Goal: Task Accomplishment & Management: Manage account settings

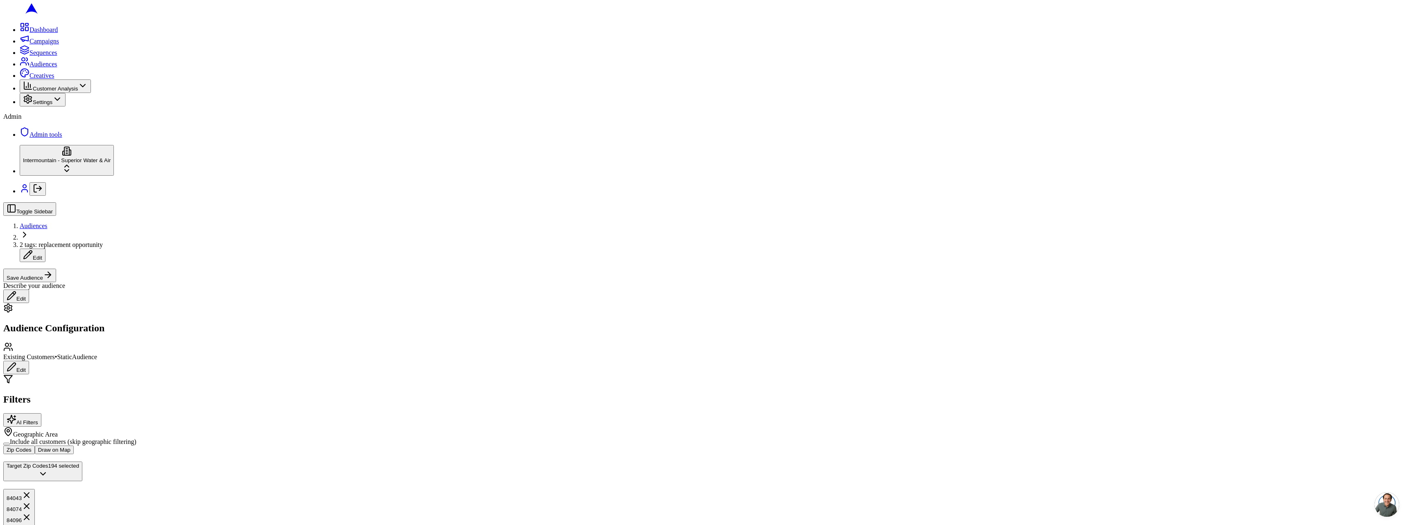
scroll to position [186, 0]
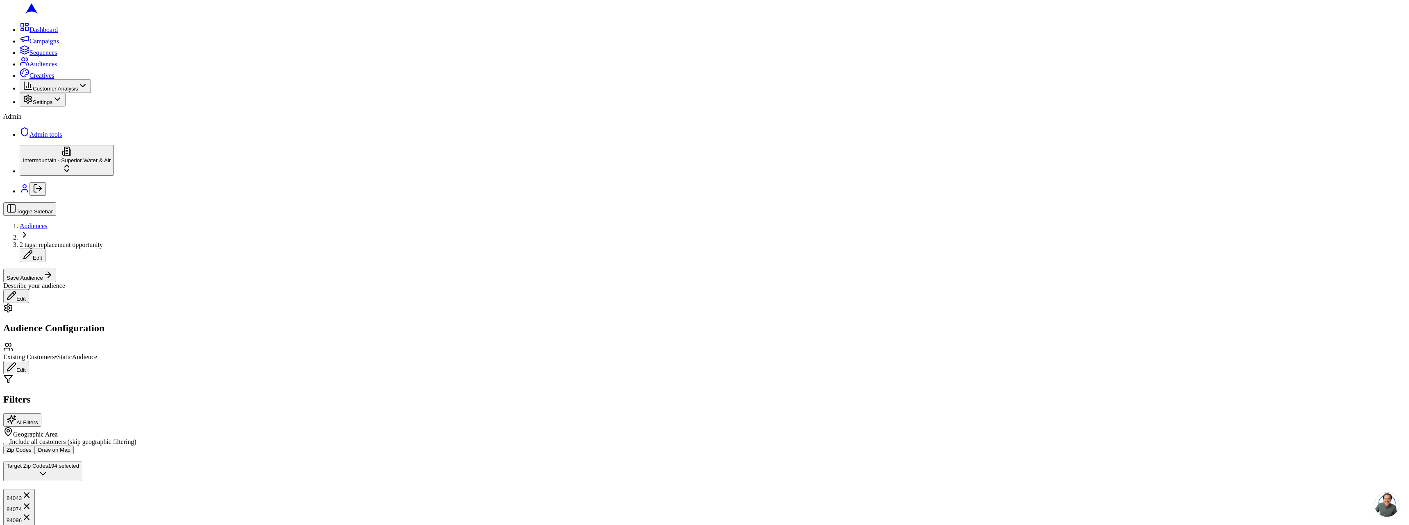
click at [282, 427] on div "Geographic Area" at bounding box center [704, 432] width 1402 height 11
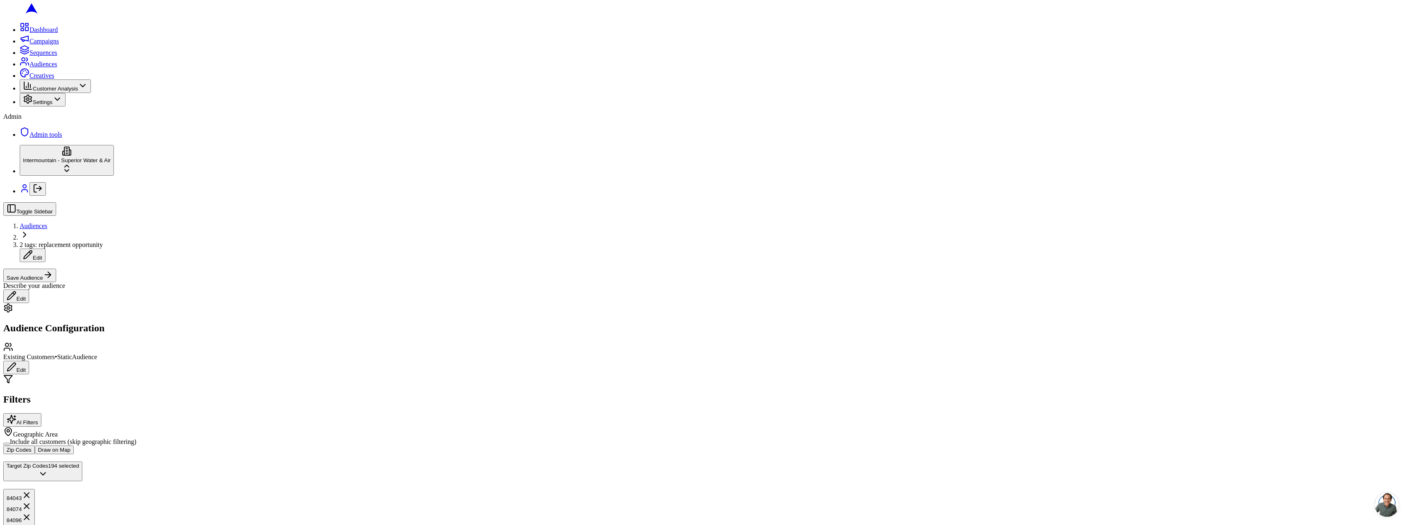
scroll to position [132, 0]
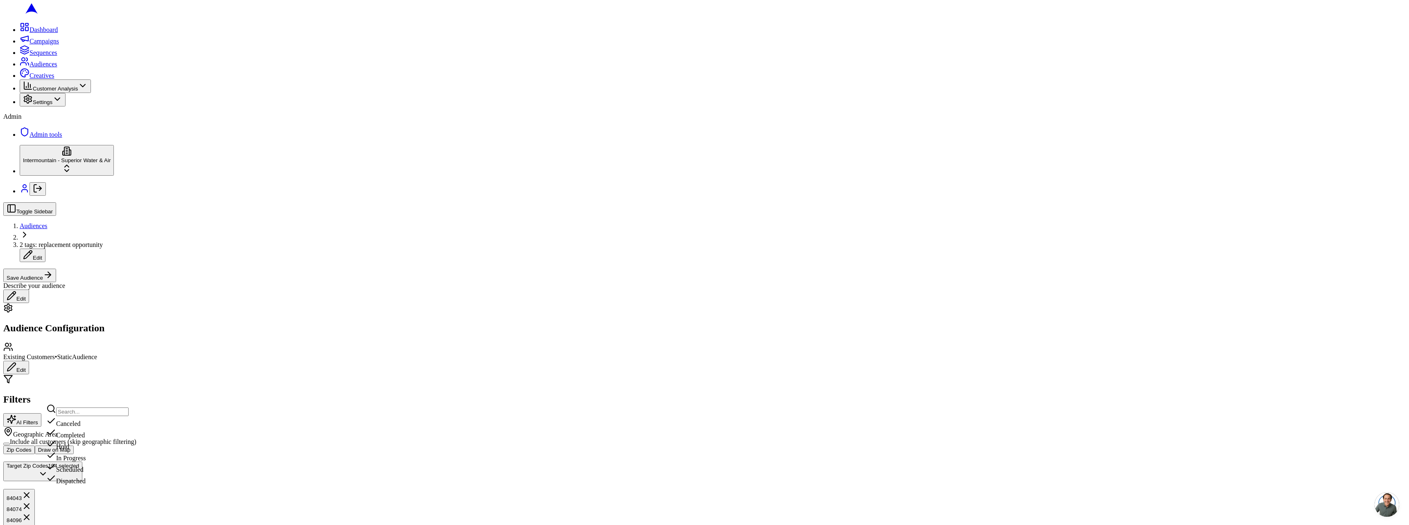
click at [111, 473] on div "Scheduled" at bounding box center [87, 467] width 82 height 11
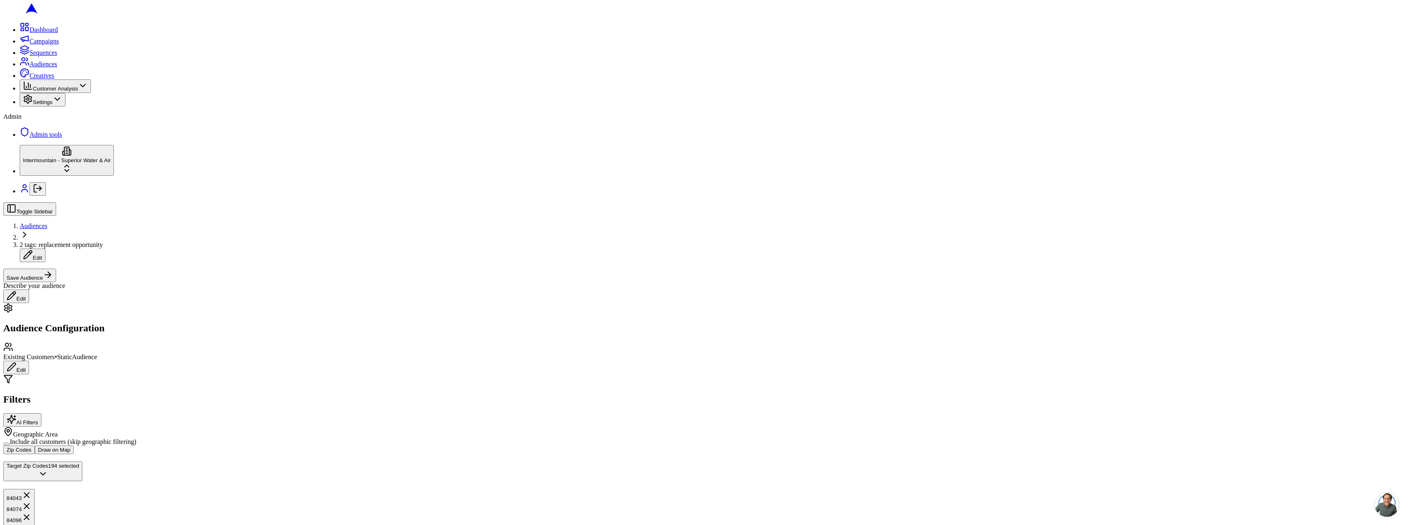
type input "hv"
click at [98, 452] on div "Replacement Opportunity +10 (HVAC)" at bounding box center [102, 445] width 113 height 11
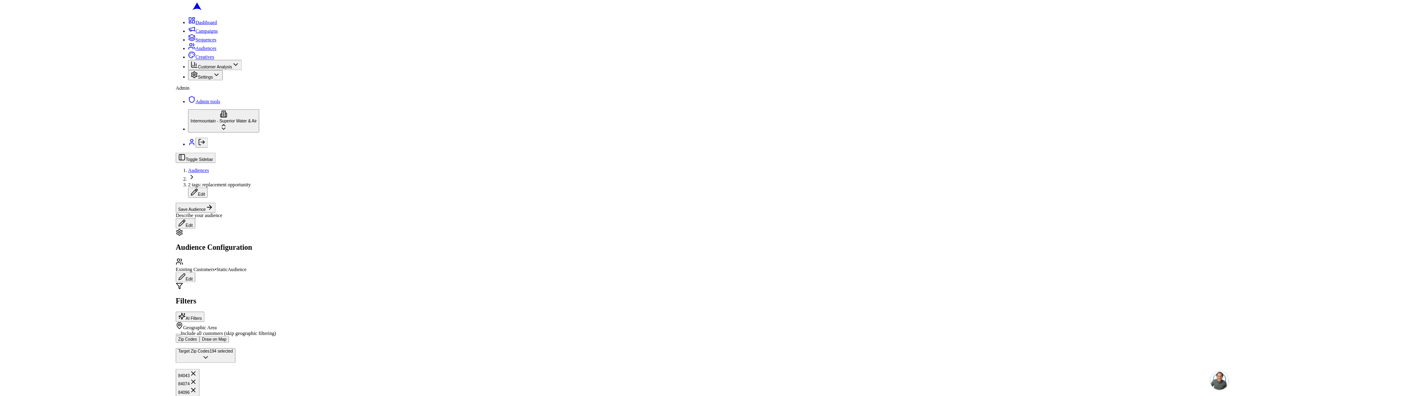
scroll to position [213, 0]
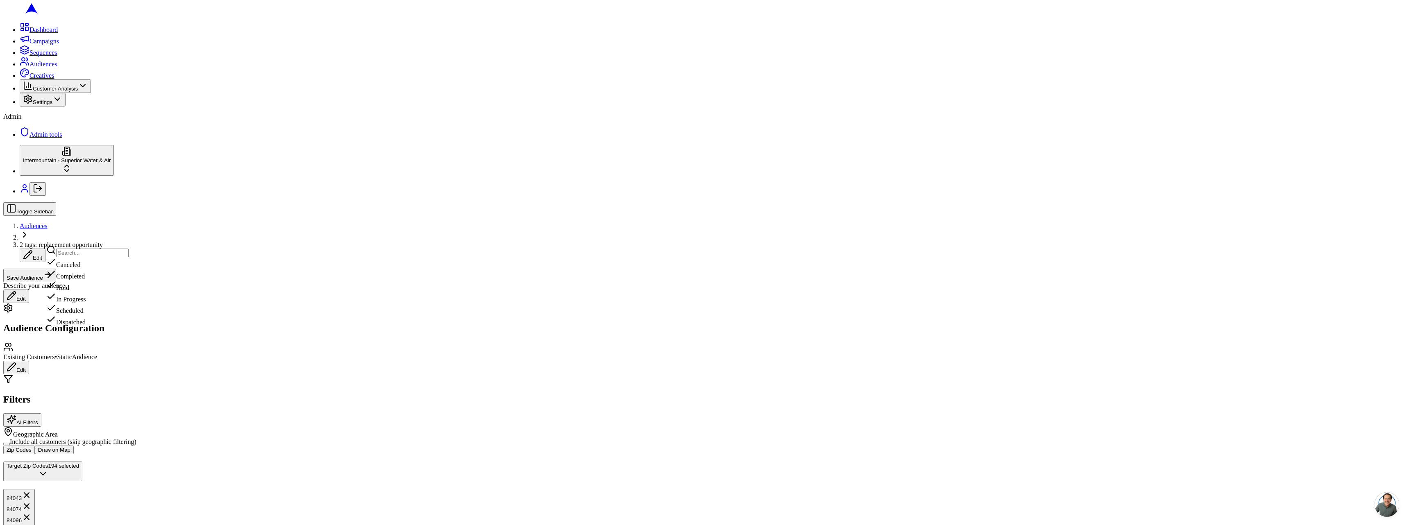
click at [129, 280] on div "Completed" at bounding box center [87, 274] width 82 height 11
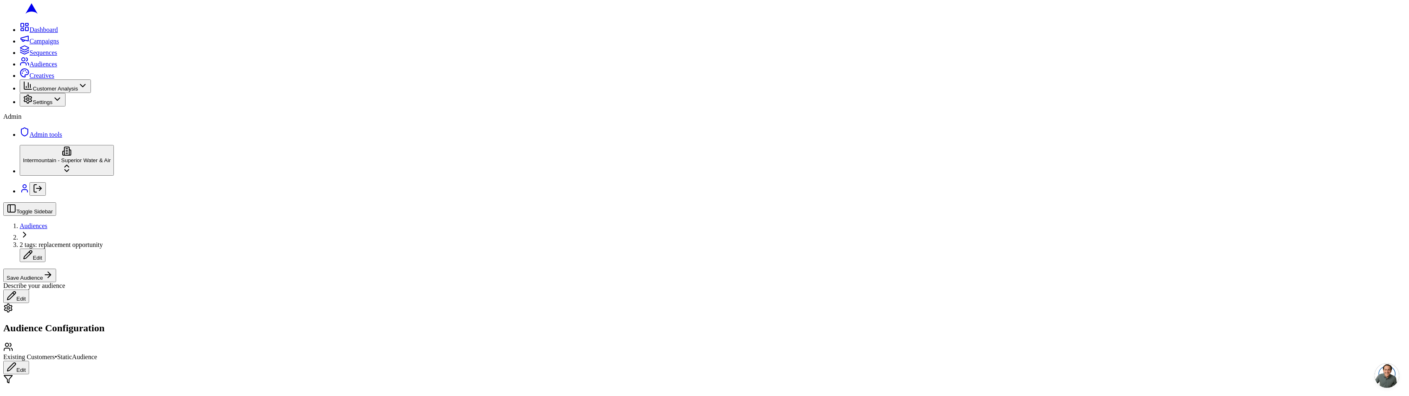
click at [107, 312] on div "Scheduled" at bounding box center [87, 306] width 82 height 11
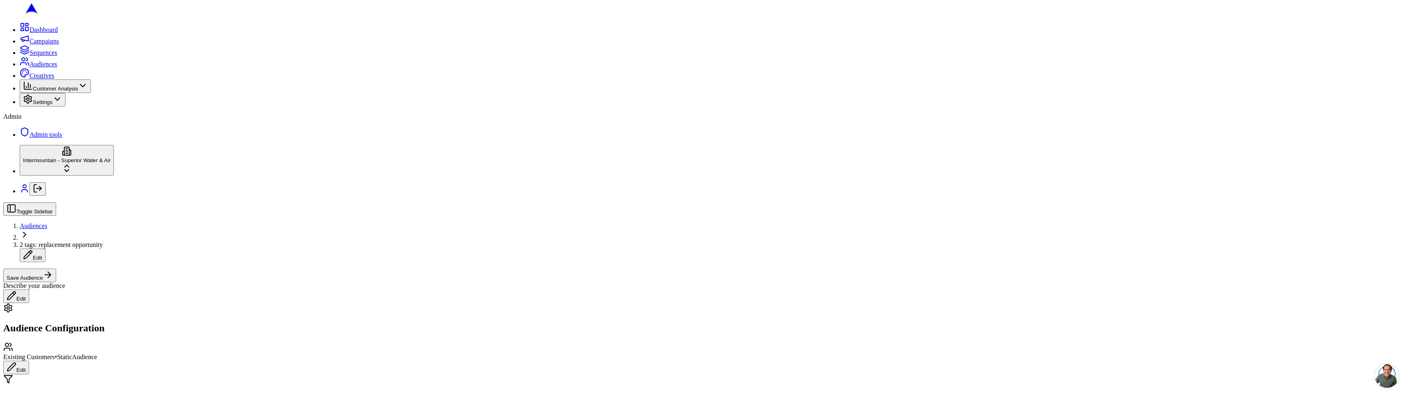
click at [129, 300] on div "Scheduled" at bounding box center [87, 293] width 82 height 11
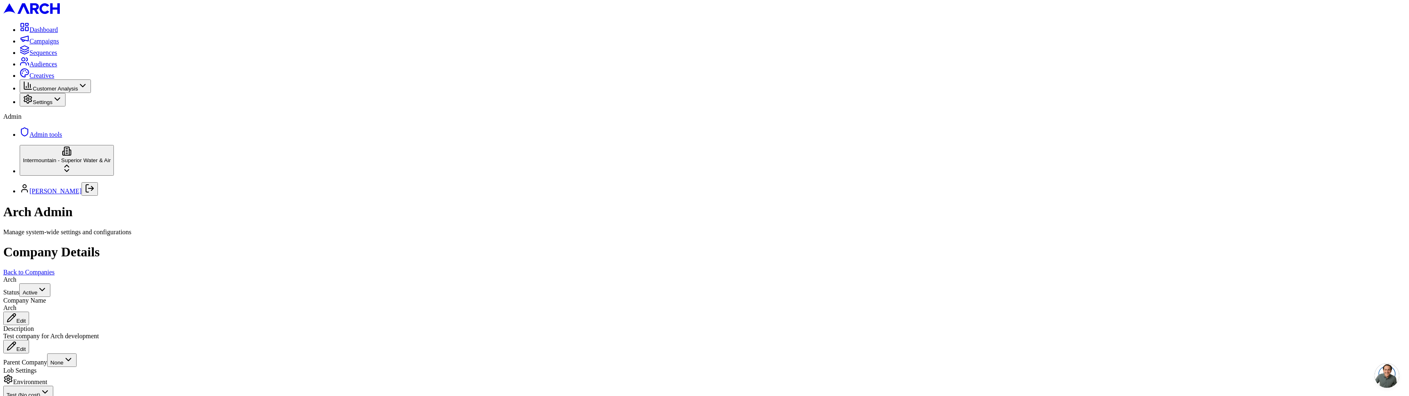
scroll to position [187, 0]
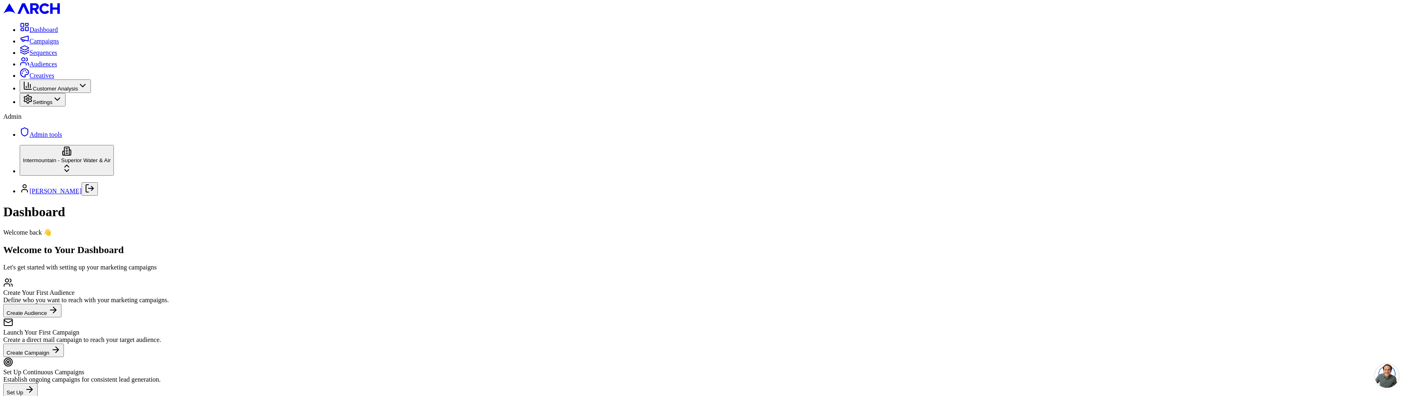
click at [43, 68] on span "Audiences" at bounding box center [43, 64] width 28 height 7
click at [339, 244] on main "Welcome to Your Dashboard Let's get started with setting up your marketing camp…" at bounding box center [704, 327] width 1402 height 166
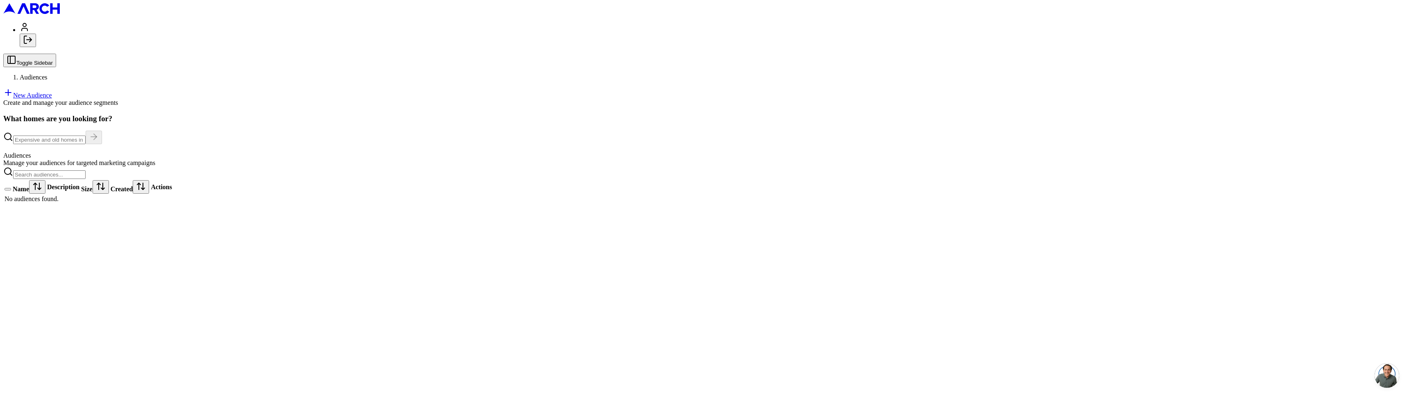
click at [32, 42] on polyline "Log out" at bounding box center [30, 40] width 2 height 4
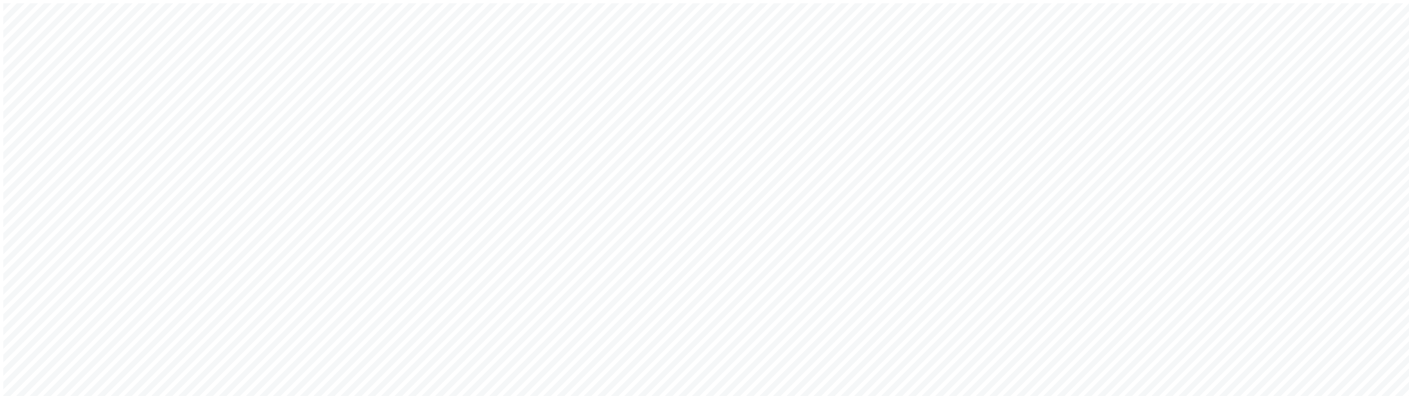
type input "sacha@getarch.com"
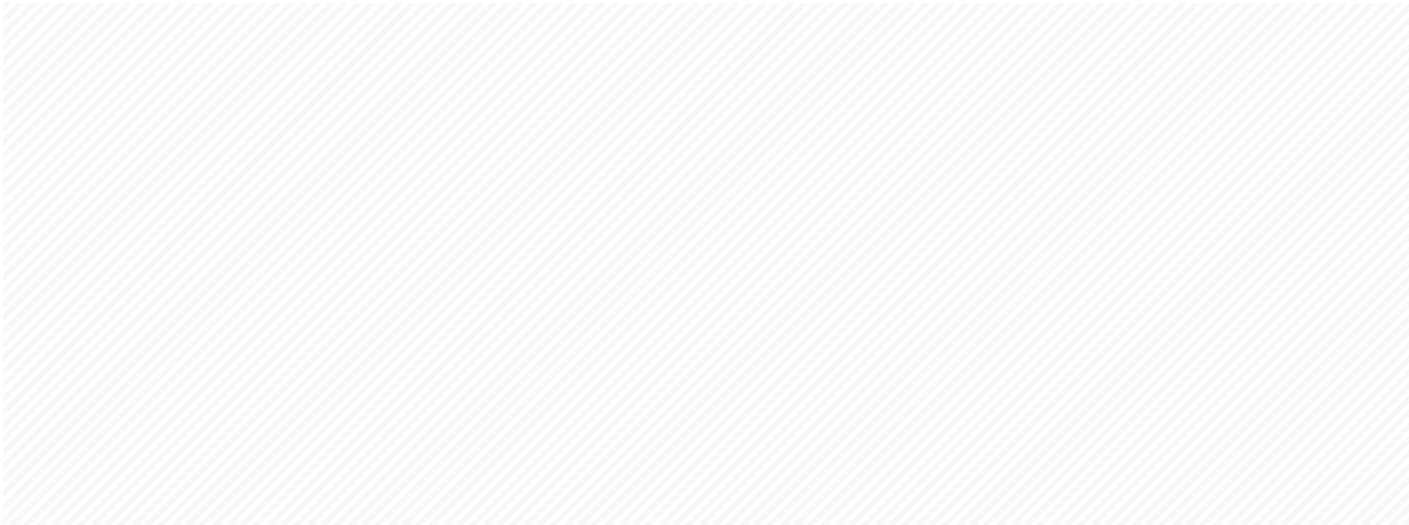
type input "[EMAIL_ADDRESS][DOMAIN_NAME]"
click at [547, 291] on div "Welcome back! Sign in to your account to continue Or create a new account Email…" at bounding box center [704, 325] width 1402 height 644
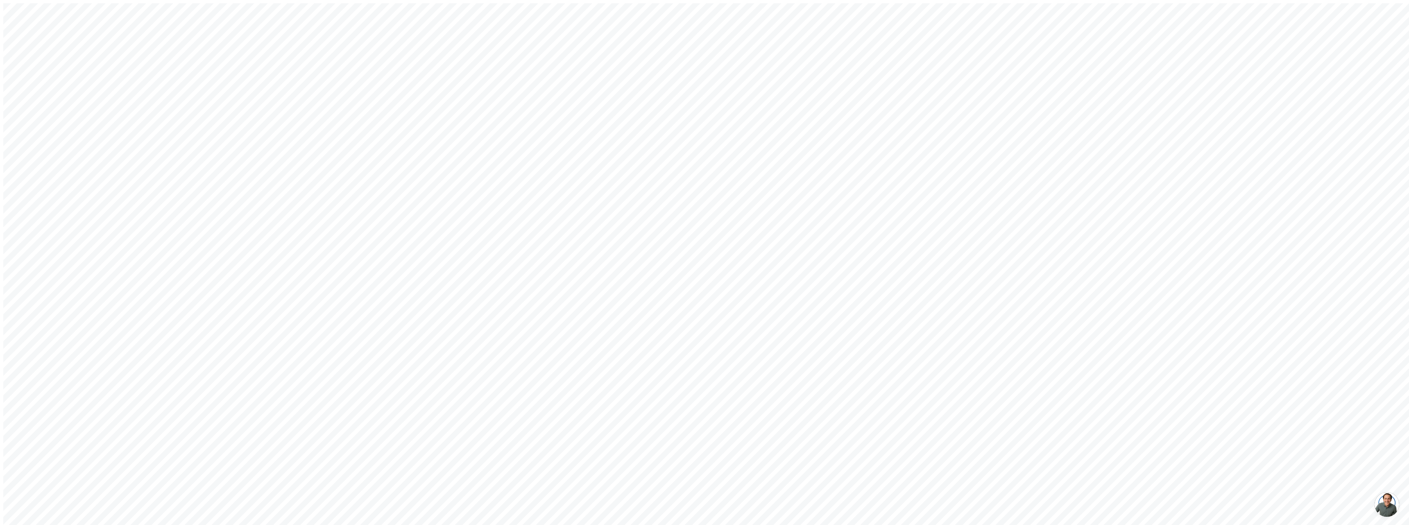
click at [382, 240] on div "Welcome back! Sign in to your account to continue Or create a new account Somet…" at bounding box center [704, 338] width 1402 height 671
type input "[EMAIL_ADDRESS][DOMAIN_NAME]"
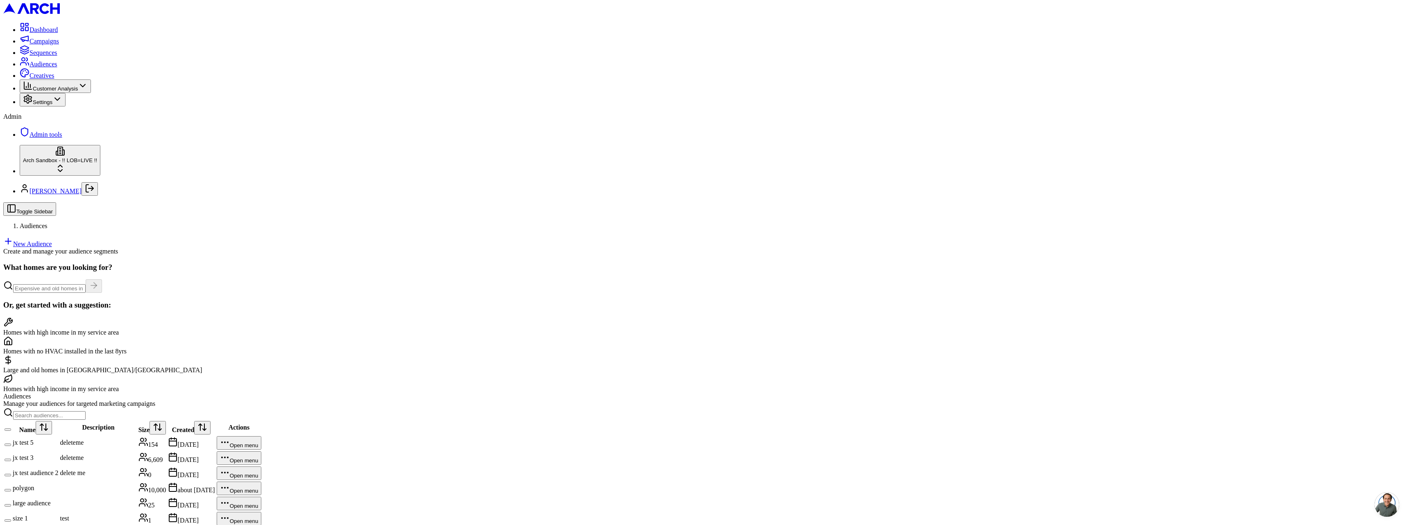
click at [66, 503] on html "Dashboard Campaigns Sequences Audiences Creatives Customer Analysis Settings Ad…" at bounding box center [704, 357] width 1409 height 715
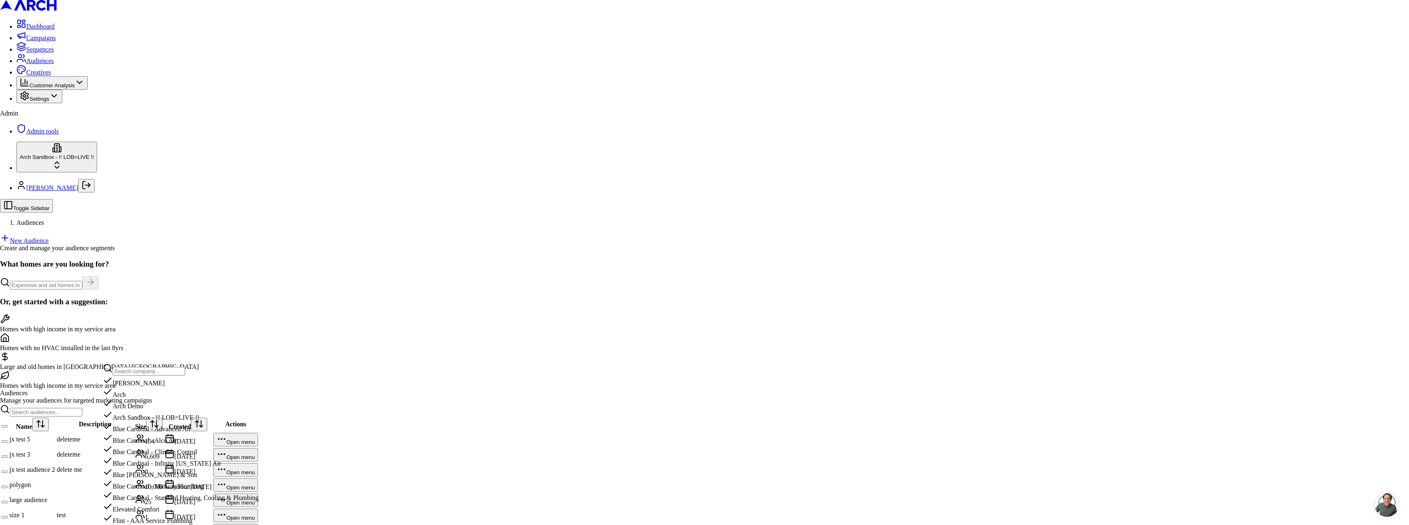
click at [140, 375] on input "text" at bounding box center [149, 371] width 72 height 9
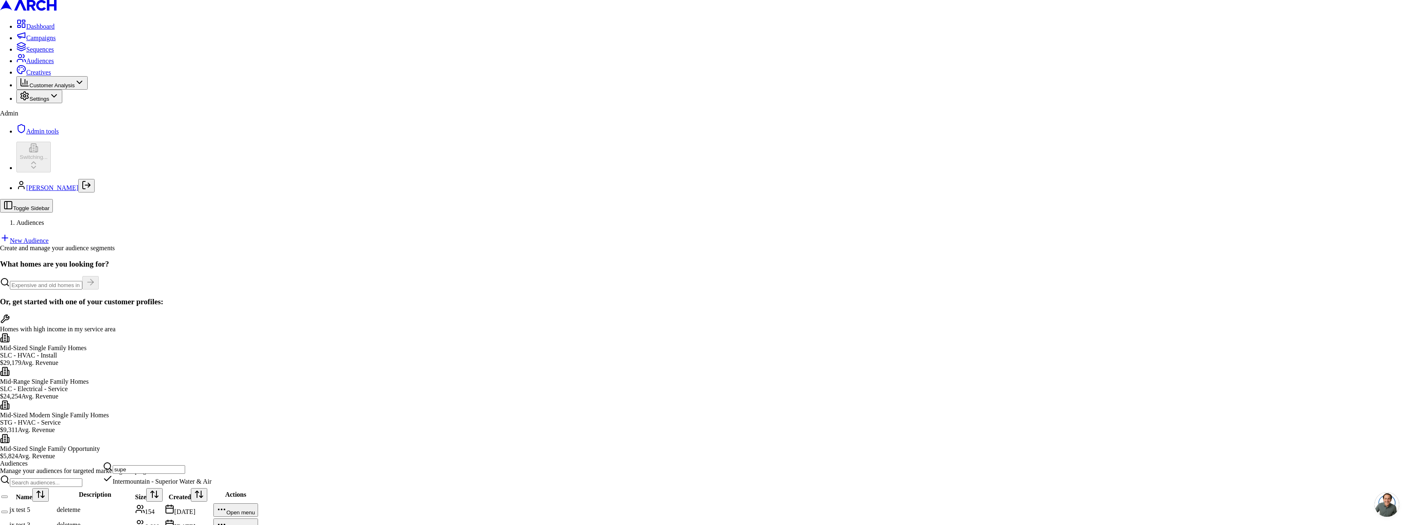
type input "supe"
click at [218, 138] on html "Dashboard Campaigns Sequences Audiences Creatives Customer Analysis Settings Ad…" at bounding box center [704, 391] width 1409 height 782
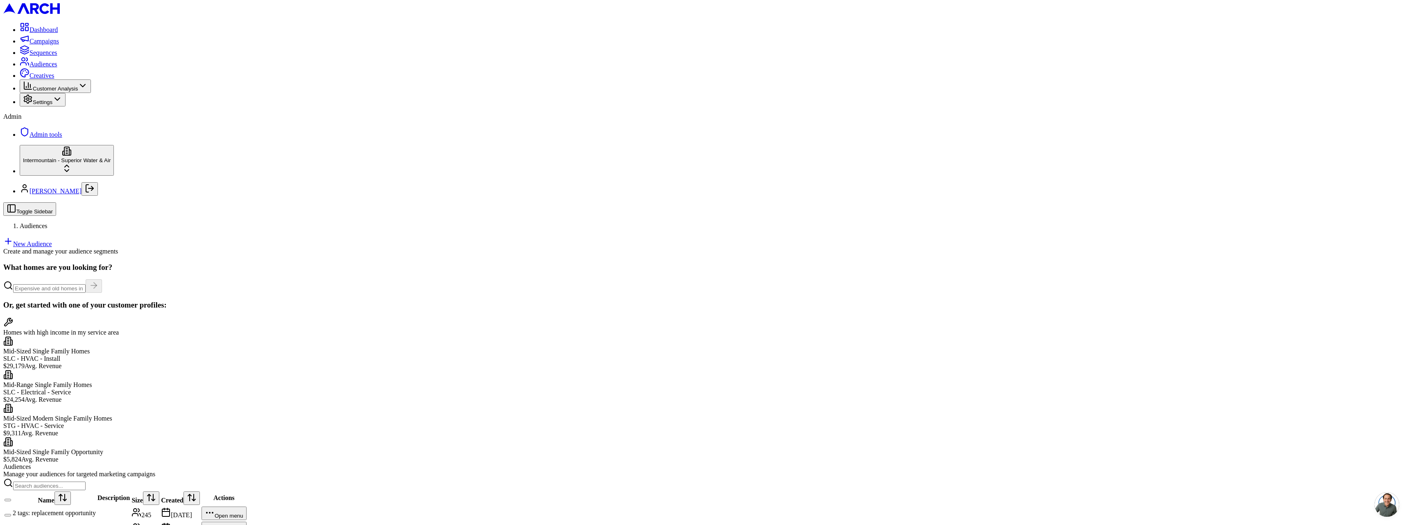
click at [96, 506] on td "2 tags: replacement opportunity" at bounding box center [54, 513] width 84 height 14
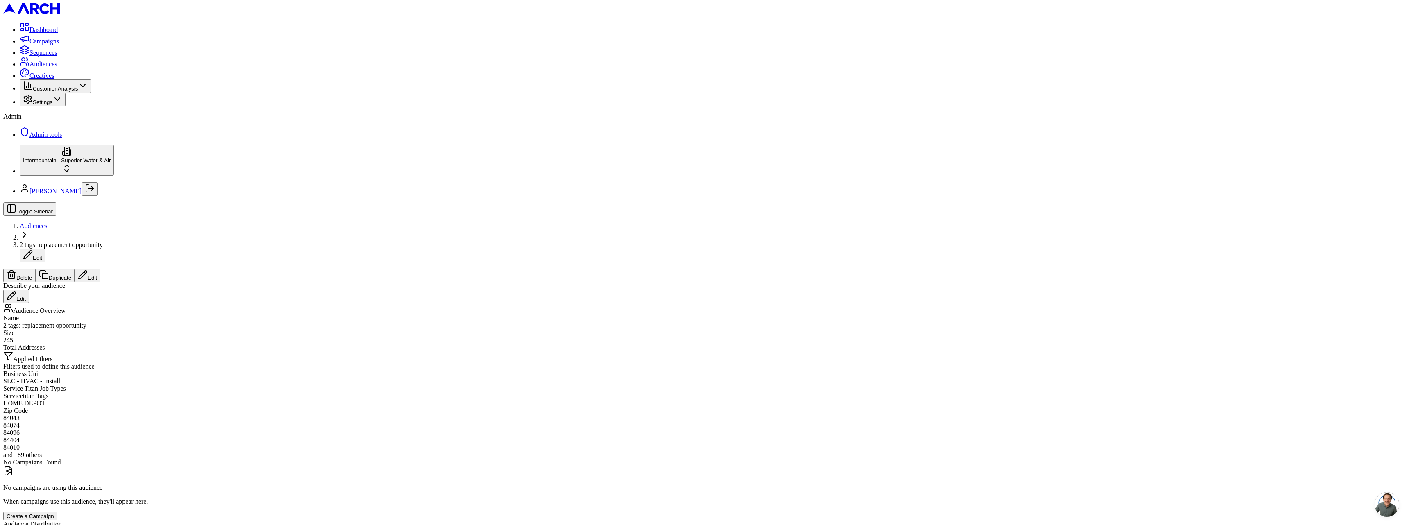
click at [100, 269] on button "Edit" at bounding box center [88, 276] width 26 height 14
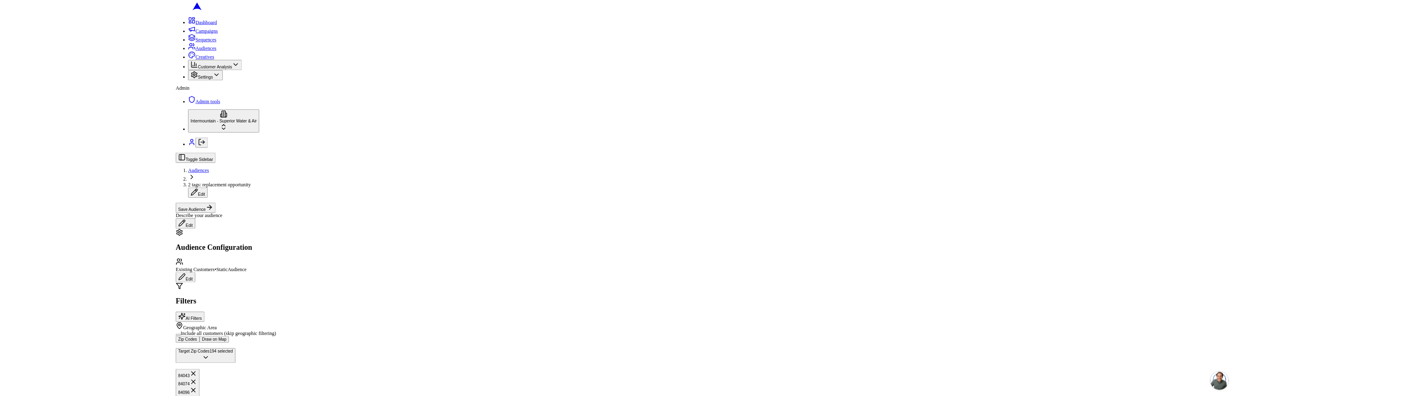
scroll to position [110, 0]
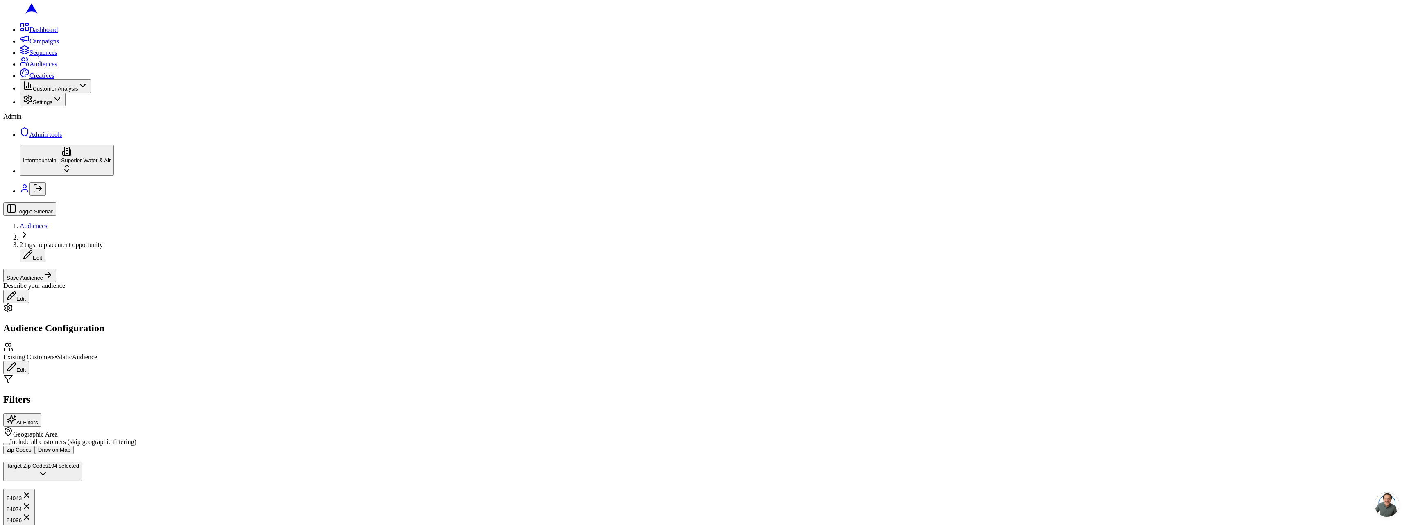
click at [111, 443] on div "Scheduled" at bounding box center [87, 437] width 82 height 11
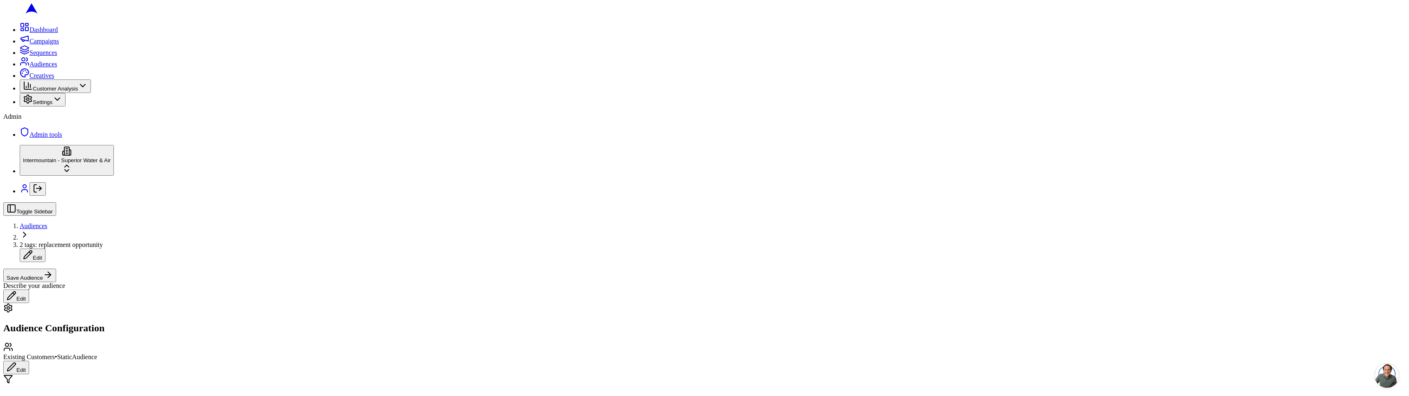
scroll to position [151, 0]
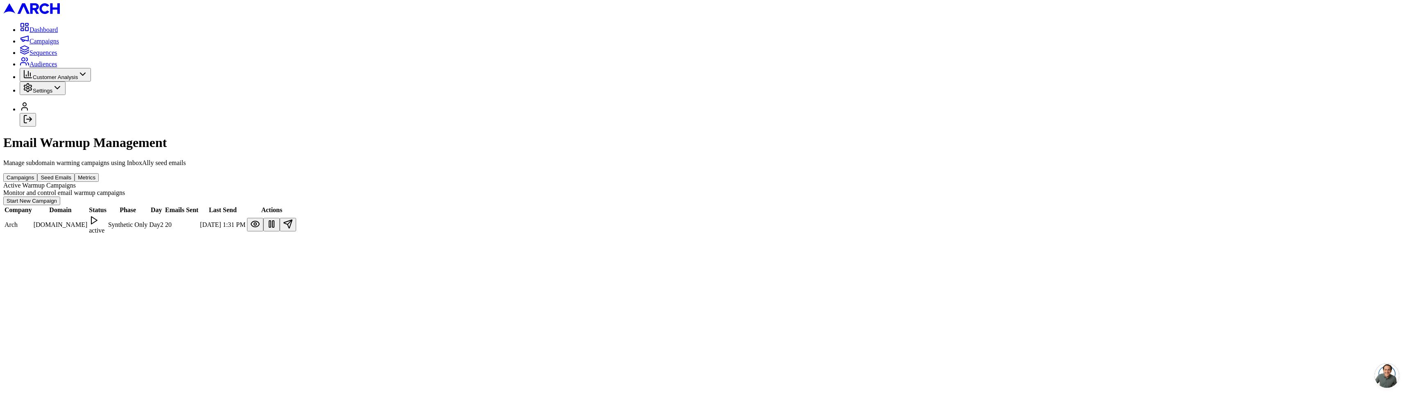
click at [437, 192] on div "Email Warmup Management Manage subdomain warming campaigns using InboxAlly seed…" at bounding box center [704, 185] width 1402 height 100
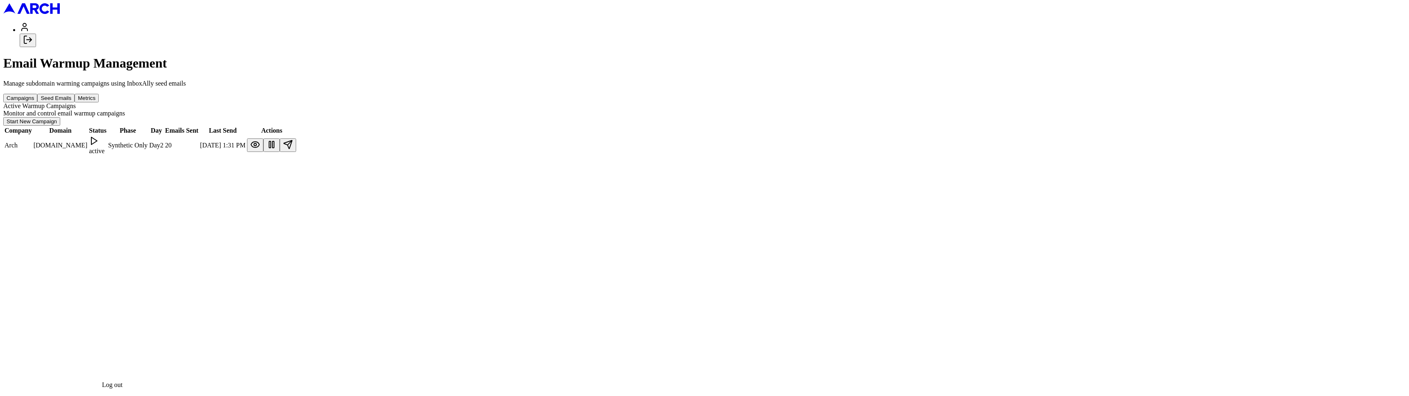
click at [32, 42] on polyline "Log out" at bounding box center [30, 40] width 2 height 4
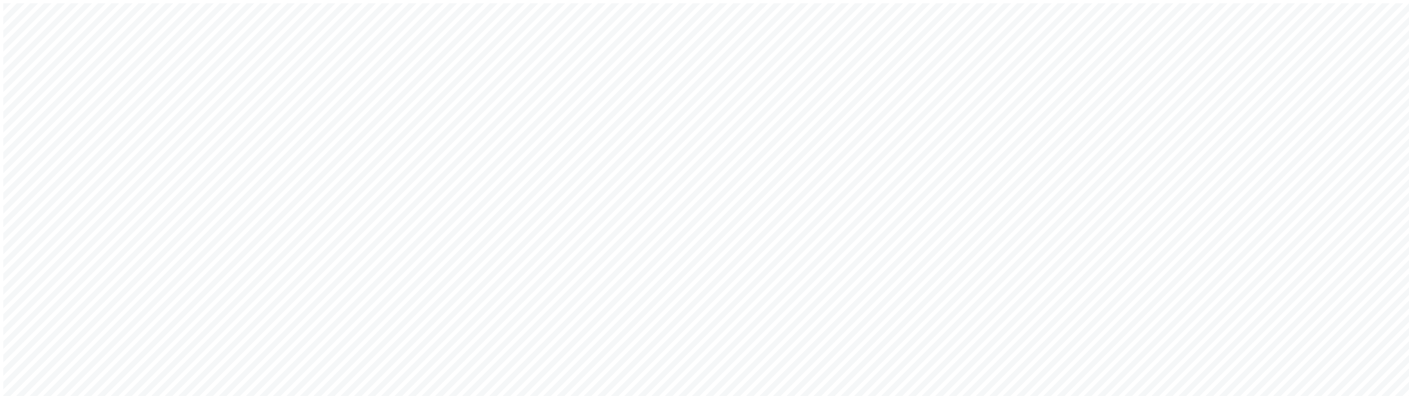
type input "[EMAIL_ADDRESS][DOMAIN_NAME]"
